Goal: Transaction & Acquisition: Purchase product/service

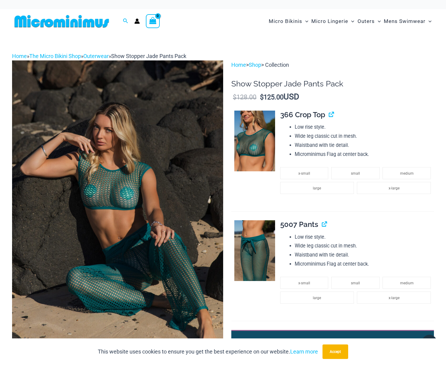
click at [71, 24] on img at bounding box center [61, 22] width 99 height 14
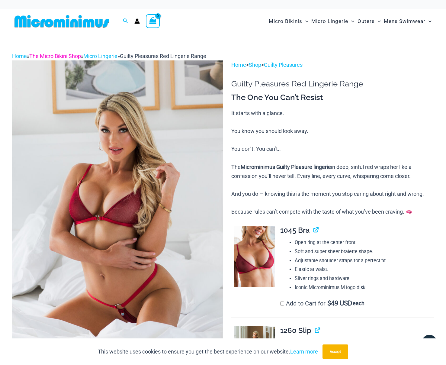
click at [78, 55] on link "The Micro Bikini Shop" at bounding box center [55, 56] width 52 height 6
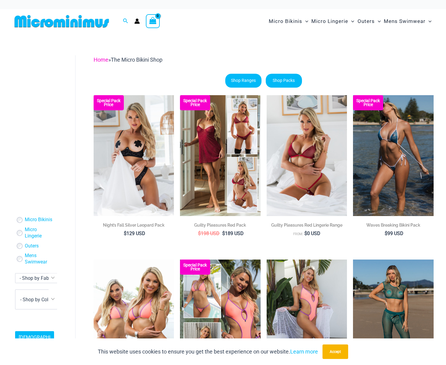
click at [102, 61] on link "Home" at bounding box center [101, 60] width 15 height 6
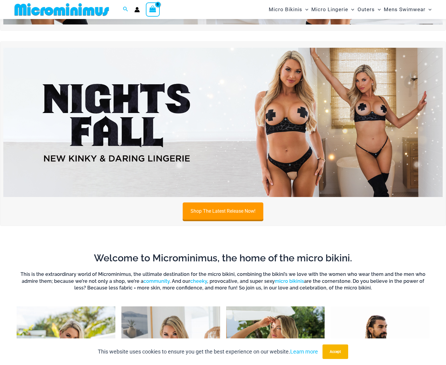
scroll to position [383, 0]
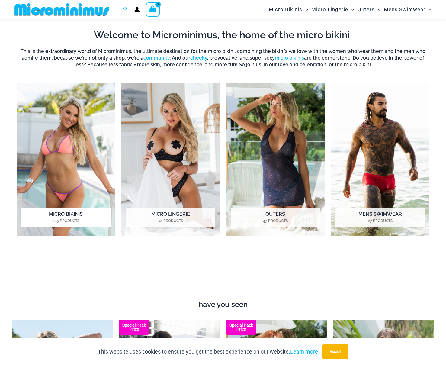
click at [76, 157] on img "Visit product category Micro Bikinis" at bounding box center [66, 159] width 99 height 153
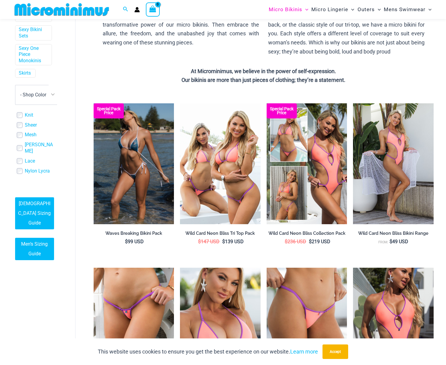
scroll to position [161, 2]
click at [45, 98] on span "- Shop Color" at bounding box center [32, 95] width 26 height 6
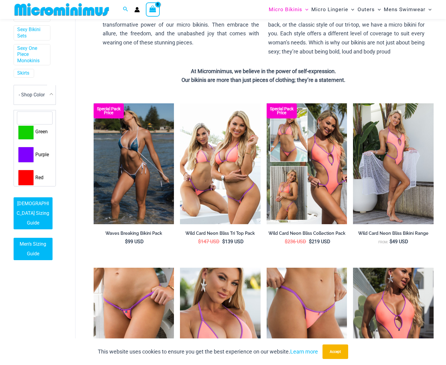
scroll to position [162, 0]
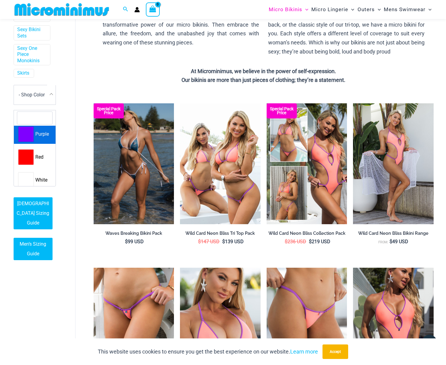
select select "****"
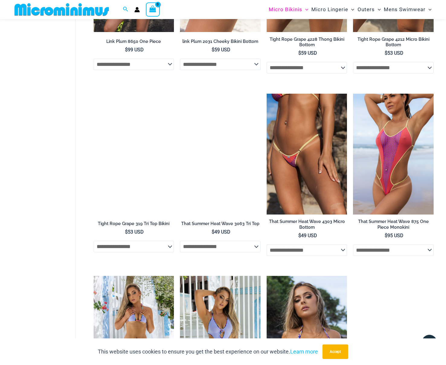
scroll to position [882, 0]
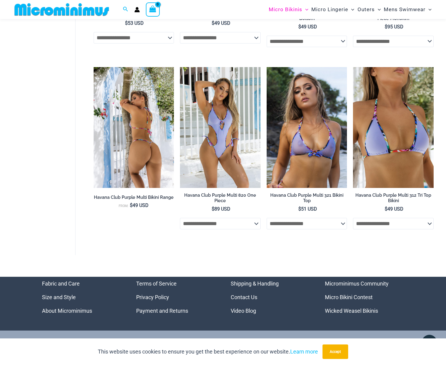
click at [150, 153] on img at bounding box center [134, 127] width 81 height 121
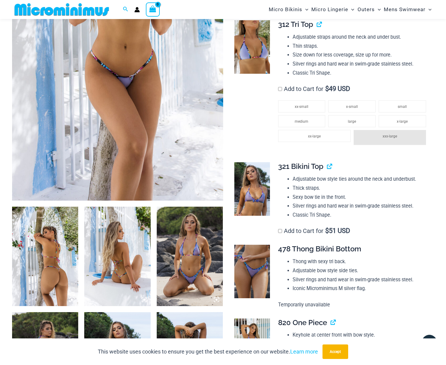
scroll to position [195, 0]
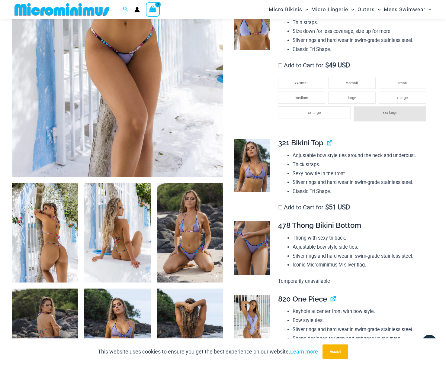
click at [124, 242] on img at bounding box center [117, 232] width 66 height 99
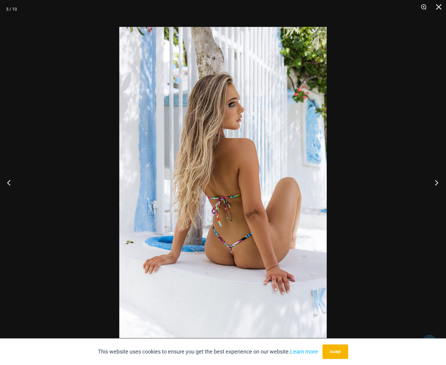
click at [431, 182] on button "Next" at bounding box center [435, 182] width 23 height 30
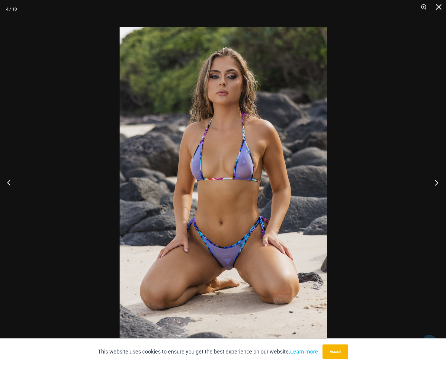
click at [431, 182] on button "Next" at bounding box center [435, 182] width 23 height 30
